Goal: Task Accomplishment & Management: Manage account settings

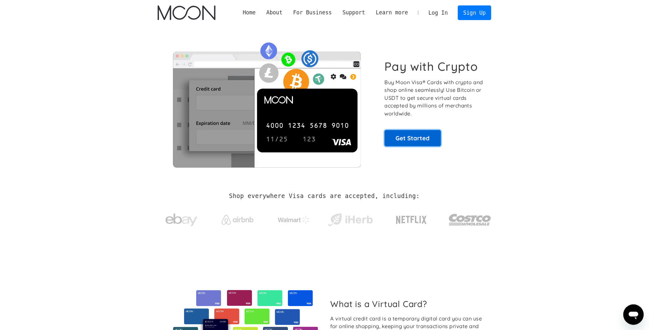
click at [402, 136] on link "Get Started" at bounding box center [413, 138] width 56 height 16
click at [417, 140] on link "Get Started" at bounding box center [413, 138] width 56 height 16
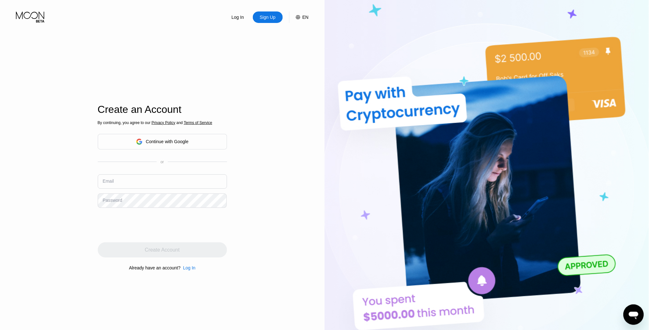
type input "[EMAIL_ADDRESS][DOMAIN_NAME]"
click at [239, 209] on div "Log In Sign Up EN Language Select an item Save Create an Account By continuing,…" at bounding box center [162, 181] width 324 height 363
click at [186, 268] on div "Log In" at bounding box center [189, 267] width 12 height 5
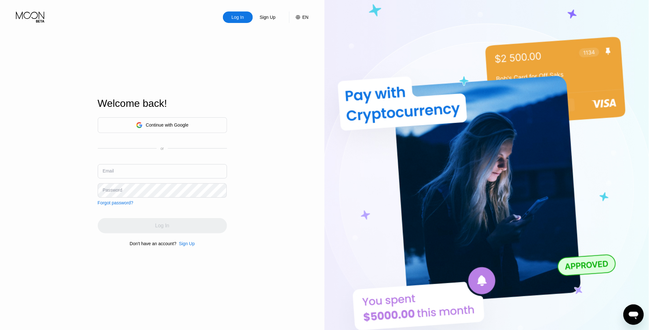
click at [113, 189] on div "Password" at bounding box center [112, 189] width 19 height 5
click at [110, 186] on div "Password" at bounding box center [162, 190] width 129 height 14
type input "[EMAIL_ADDRESS][DOMAIN_NAME]"
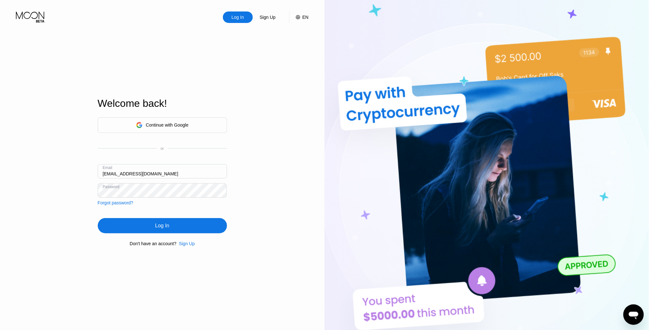
click at [153, 223] on div "Log In" at bounding box center [162, 225] width 129 height 15
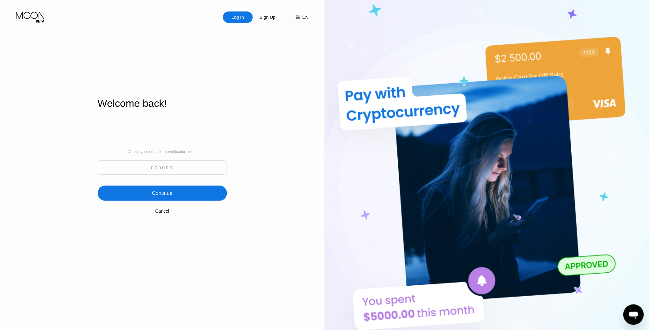
click at [165, 171] on input at bounding box center [162, 167] width 129 height 14
type input "181802"
click at [178, 195] on div "Continue" at bounding box center [162, 192] width 129 height 15
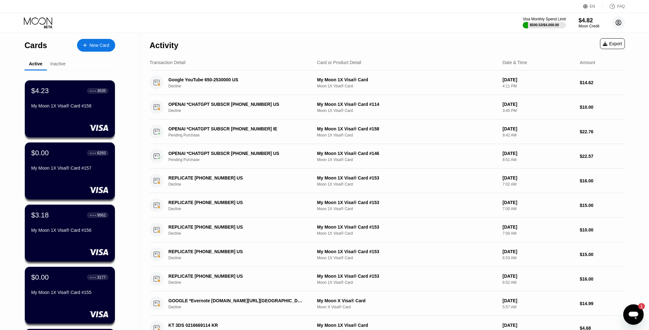
click at [619, 22] on circle at bounding box center [618, 22] width 13 height 13
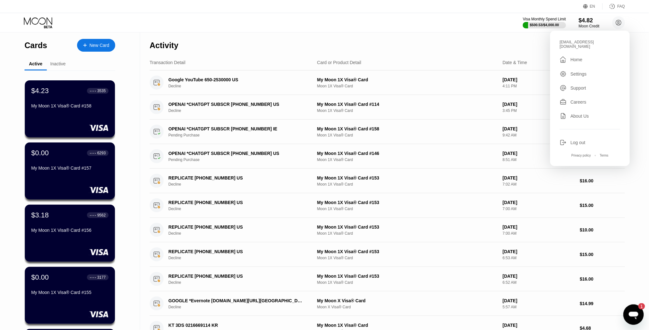
scroll to position [182, 0]
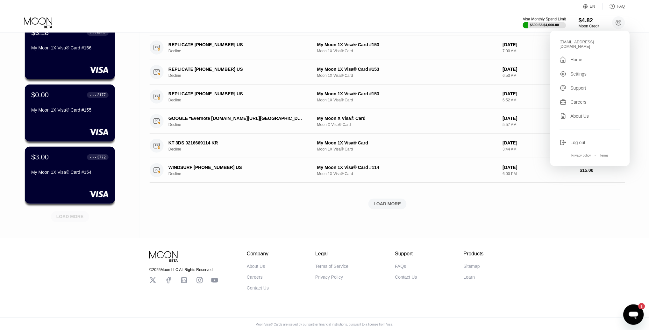
click at [75, 214] on div "LOAD MORE" at bounding box center [69, 217] width 27 height 6
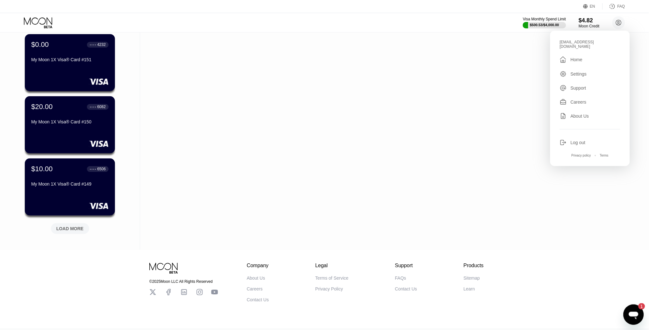
scroll to position [493, 0]
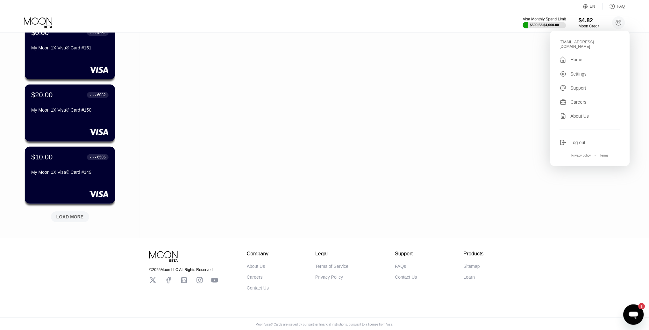
click at [63, 216] on div "LOAD MORE" at bounding box center [69, 217] width 27 height 6
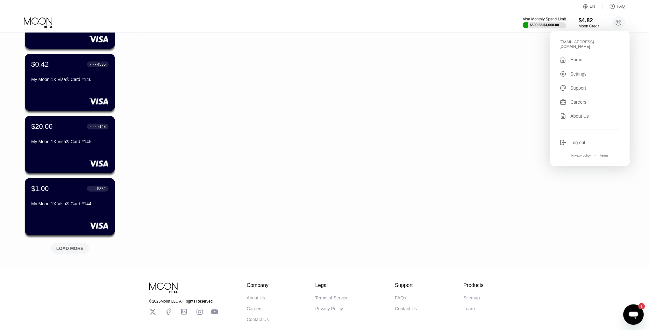
scroll to position [760, 0]
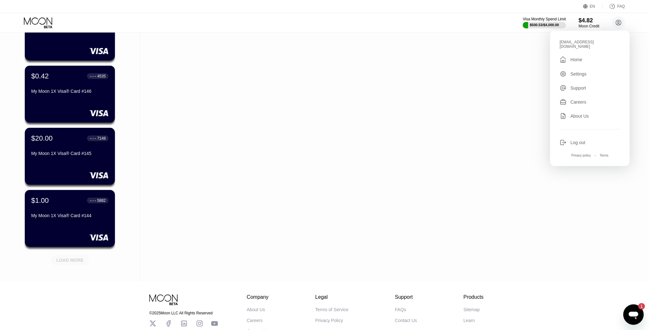
click at [66, 262] on div "LOAD MORE" at bounding box center [70, 259] width 38 height 11
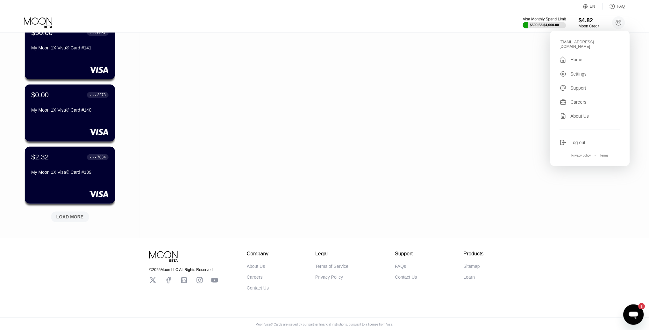
scroll to position [1112, 0]
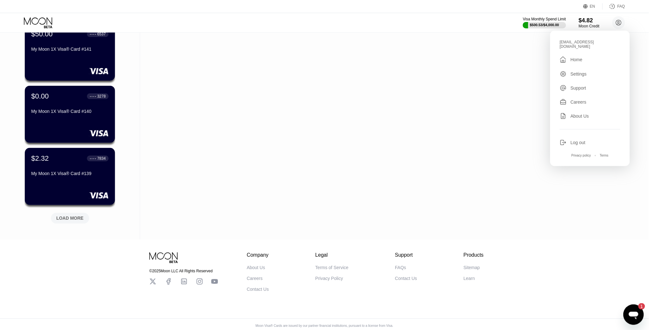
click at [76, 211] on div "LOAD MORE" at bounding box center [70, 216] width 48 height 13
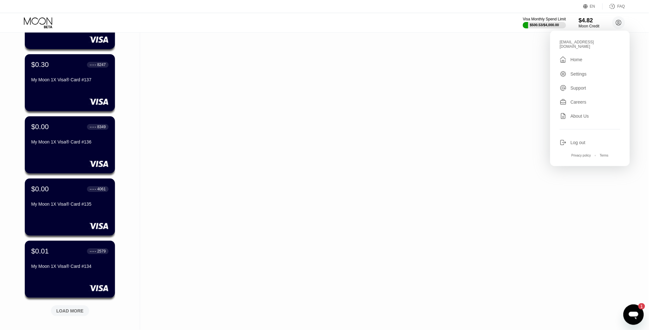
scroll to position [1424, 0]
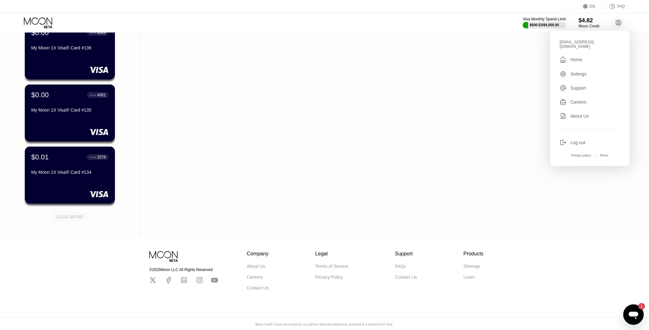
click at [70, 214] on div "LOAD MORE" at bounding box center [69, 217] width 27 height 6
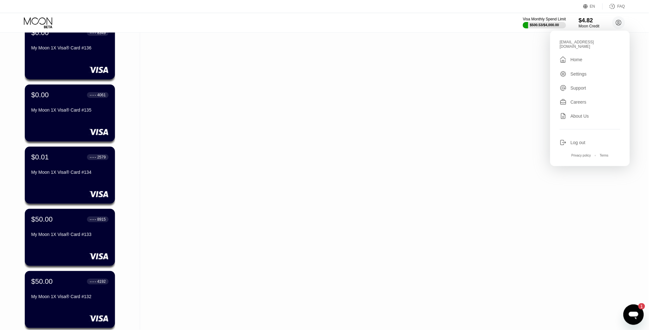
scroll to position [1521, 0]
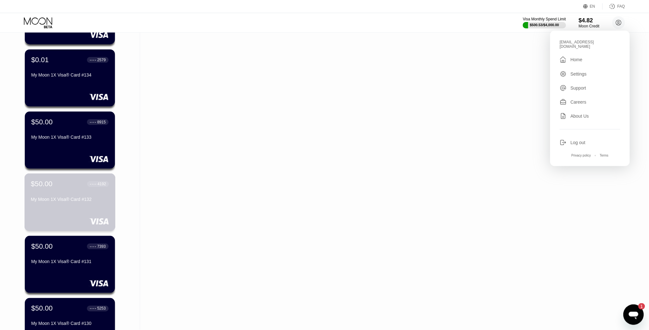
click at [56, 189] on div "$50.00 ● ● ● ● 4192 My Moon 1X Visa® Card #132" at bounding box center [70, 192] width 78 height 25
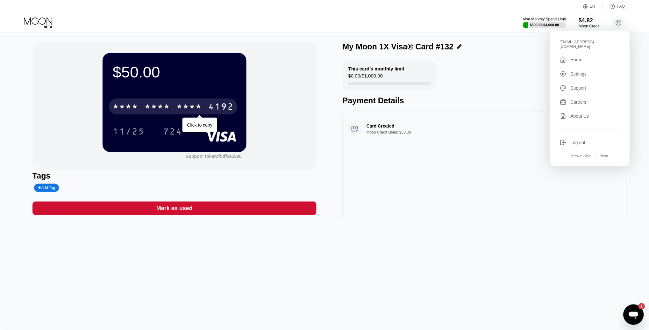
click at [185, 103] on div "* * * *" at bounding box center [188, 107] width 25 height 10
click at [169, 99] on div "4513 6500 2794 4192" at bounding box center [173, 106] width 129 height 16
click at [184, 106] on div "* * * *" at bounding box center [188, 107] width 25 height 10
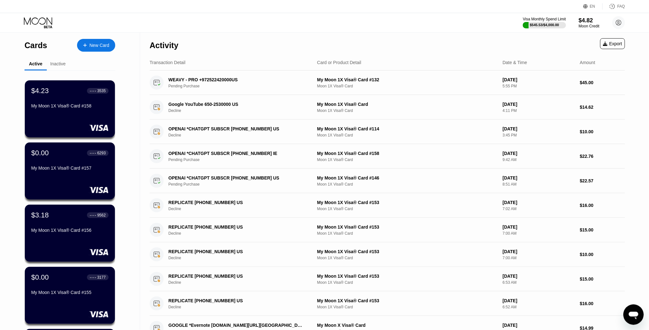
scroll to position [182, 0]
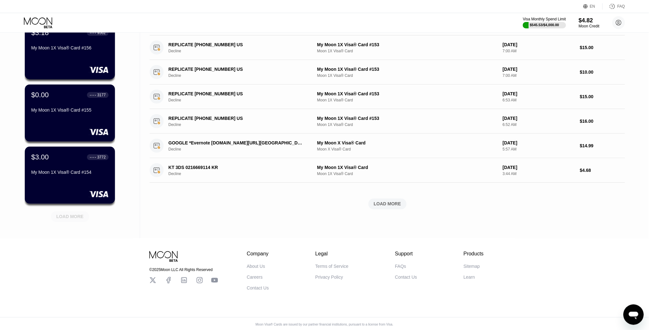
click at [59, 211] on div "LOAD MORE" at bounding box center [70, 216] width 38 height 11
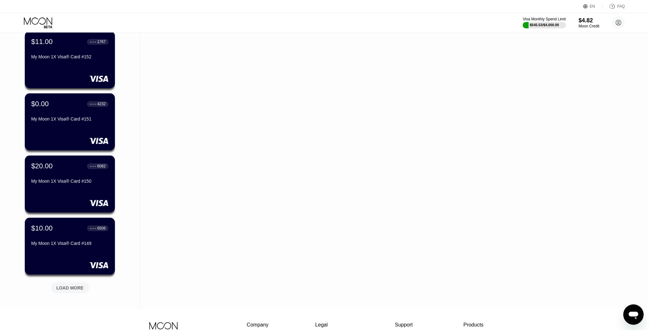
scroll to position [457, 0]
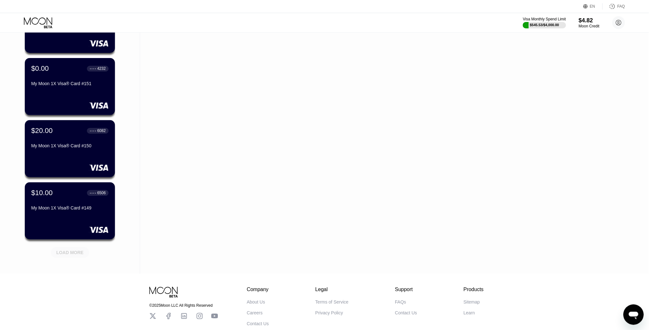
click at [67, 250] on div "LOAD MORE" at bounding box center [69, 252] width 27 height 6
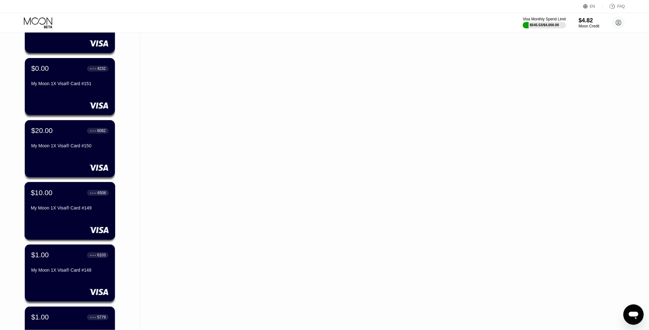
click at [47, 202] on div "$10.00 ● ● ● ● 6506 My Moon 1X Visa® Card #149" at bounding box center [70, 200] width 78 height 25
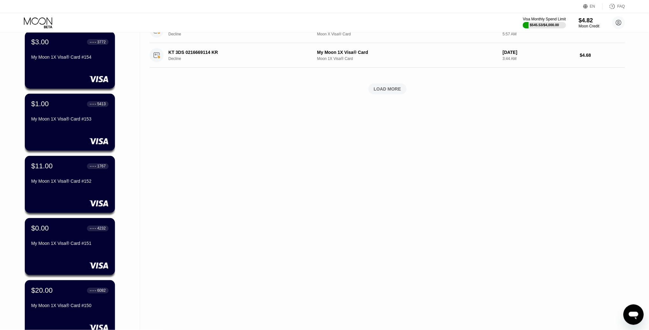
scroll to position [310, 0]
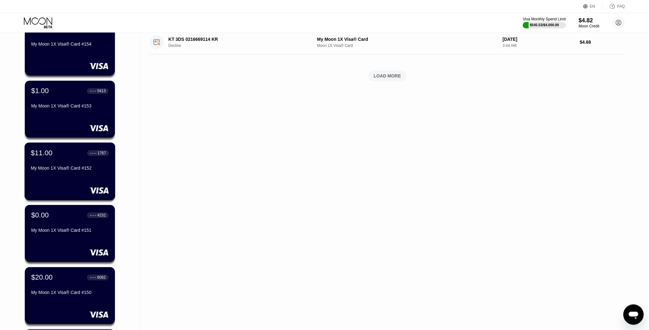
click at [62, 150] on div "$11.00 ● ● ● ● 1767" at bounding box center [70, 153] width 78 height 8
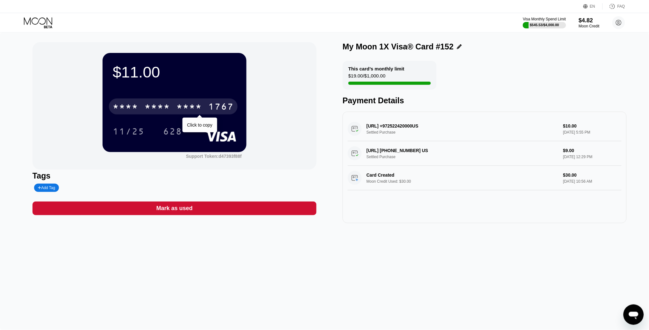
click at [216, 104] on div "1767" at bounding box center [220, 107] width 25 height 10
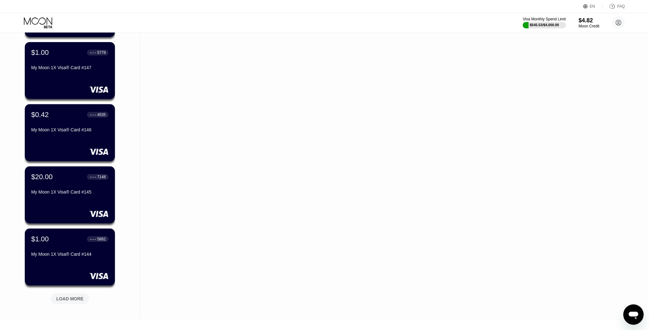
scroll to position [803, 0]
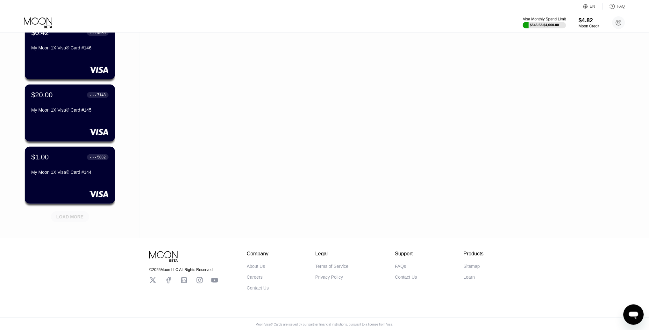
click at [69, 216] on div "LOAD MORE" at bounding box center [69, 217] width 27 height 6
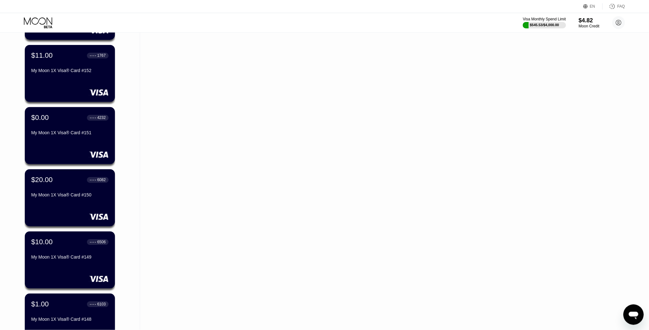
scroll to position [410, 0]
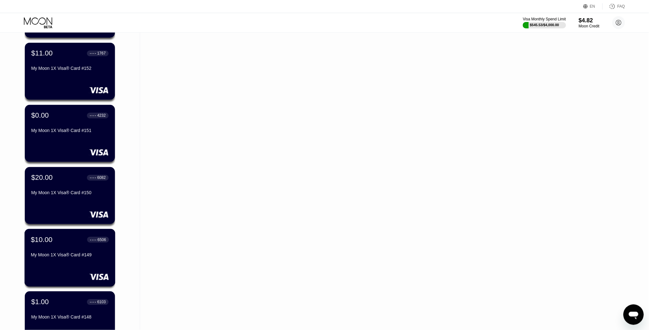
click at [63, 243] on div "$10.00 ● ● ● ● 6506 My Moon 1X Visa® Card #149" at bounding box center [70, 247] width 78 height 25
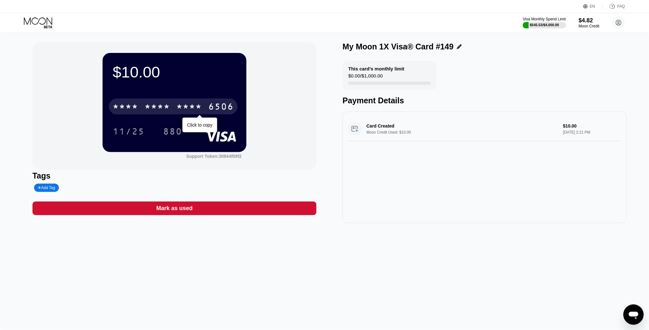
click at [208, 104] on div "6506" at bounding box center [220, 107] width 25 height 10
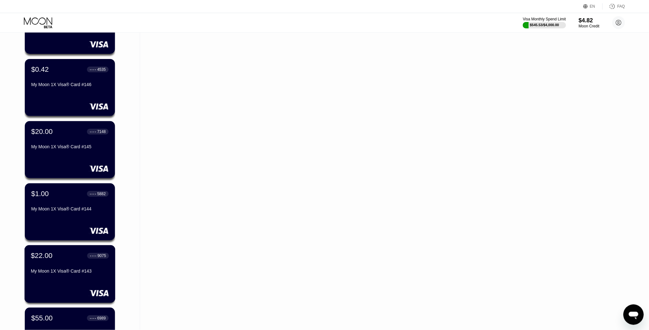
scroll to position [774, 0]
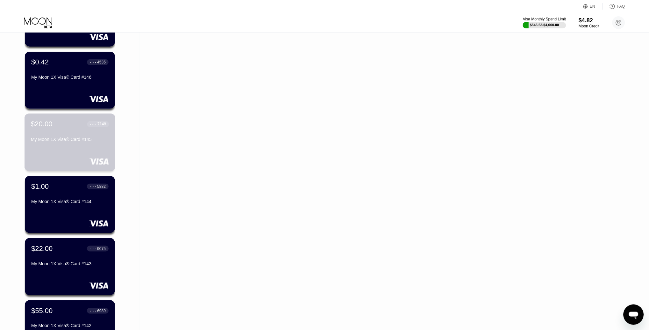
click at [64, 135] on div "$20.00 ● ● ● ● 7148 My Moon 1X Visa® Card #145" at bounding box center [70, 132] width 78 height 25
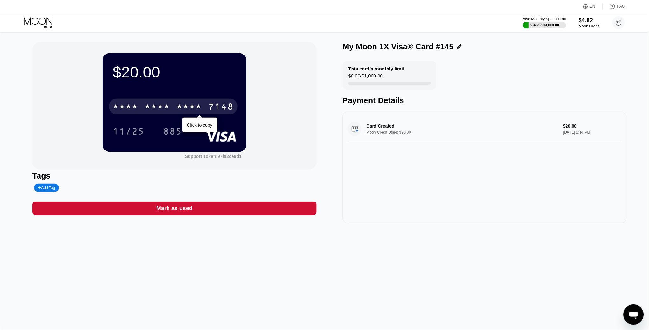
click at [203, 108] on div "* * * * * * * * * * * * 7148" at bounding box center [173, 106] width 129 height 16
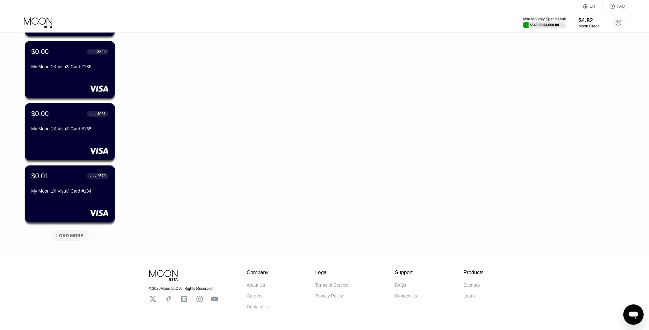
scroll to position [1414, 0]
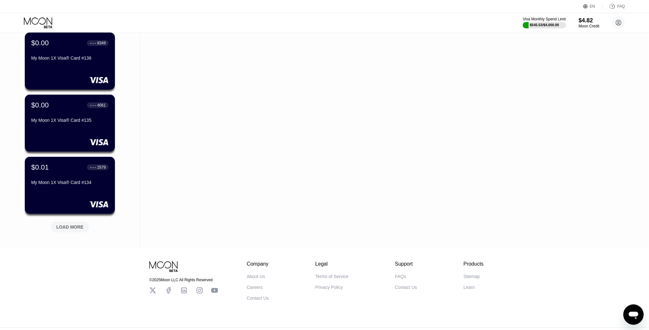
click at [69, 224] on div "LOAD MORE" at bounding box center [69, 227] width 27 height 6
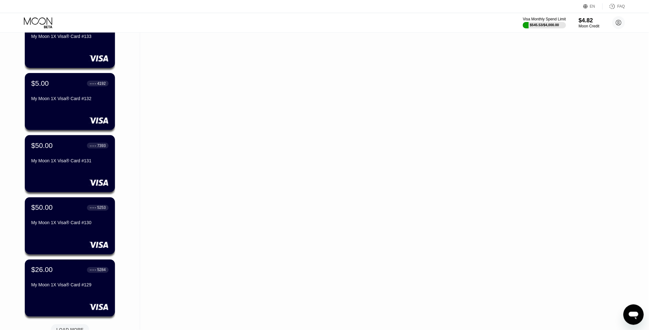
scroll to position [1734, 0]
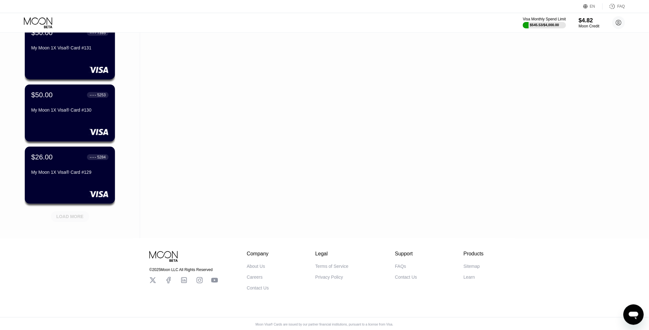
click at [64, 215] on div "LOAD MORE" at bounding box center [69, 217] width 27 height 6
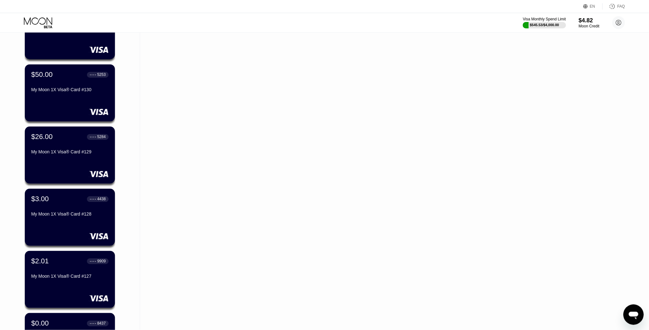
scroll to position [1749, 0]
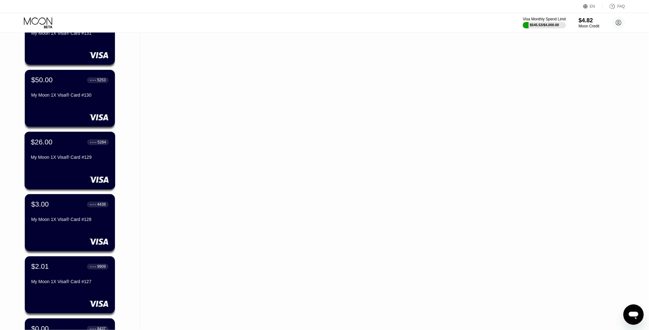
click at [53, 143] on div "$26.00 ● ● ● ● 5284" at bounding box center [70, 142] width 78 height 8
